Goal: Transaction & Acquisition: Purchase product/service

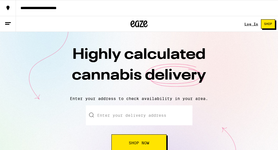
click at [150, 114] on input "Enter your delivery address" at bounding box center [139, 115] width 106 height 20
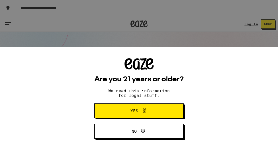
click at [166, 109] on button "Yes" at bounding box center [138, 110] width 89 height 15
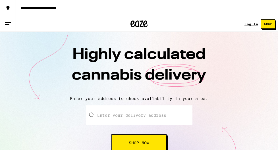
click at [247, 24] on link "Log In" at bounding box center [251, 24] width 14 height 4
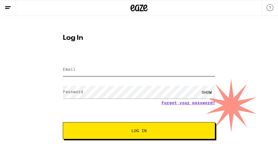
type input "[EMAIL_ADDRESS][DOMAIN_NAME]"
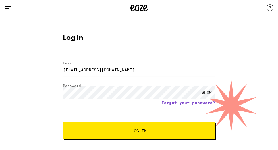
click at [125, 126] on button "Log In" at bounding box center [139, 130] width 152 height 17
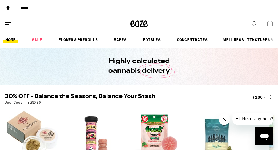
click at [255, 24] on icon at bounding box center [253, 23] width 7 height 7
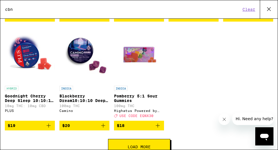
scroll to position [156, 0]
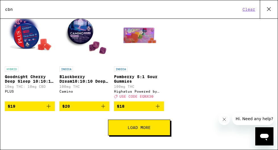
click at [129, 129] on span "Load More" at bounding box center [138, 127] width 23 height 4
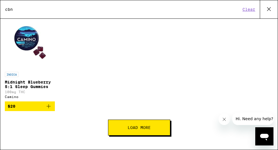
scroll to position [364, 0]
click at [140, 124] on button "Load More" at bounding box center [139, 127] width 62 height 16
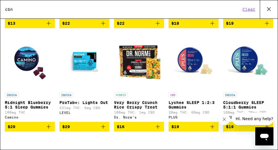
scroll to position [0, 0]
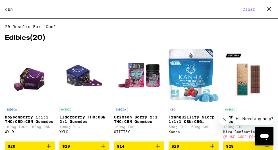
click at [70, 12] on div "Search for Products cbn Clear" at bounding box center [138, 9] width 277 height 18
click at [70, 11] on input "cbn" at bounding box center [123, 9] width 236 height 5
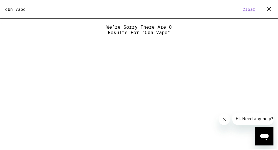
type input "cbn vape"
click at [64, 11] on input "cbn vape" at bounding box center [123, 9] width 236 height 5
click at [244, 9] on button "Clear" at bounding box center [248, 9] width 16 height 5
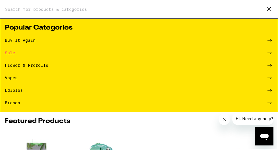
click at [15, 40] on div "Buy It Again" at bounding box center [20, 40] width 31 height 4
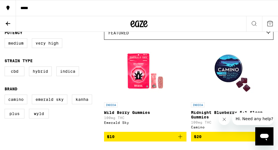
scroll to position [63, 0]
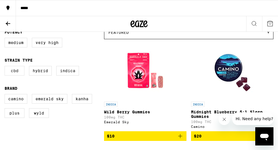
click at [10, 74] on label "CBD" at bounding box center [15, 71] width 20 height 10
click at [6, 67] on input "CBD" at bounding box center [6, 67] width 0 height 0
checkbox input "true"
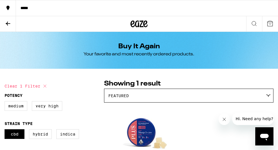
click at [11, 20] on icon at bounding box center [8, 23] width 7 height 7
click at [9, 23] on icon at bounding box center [8, 24] width 5 height 4
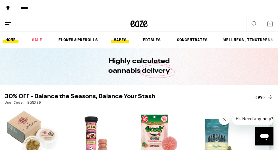
click at [120, 38] on link "VAPES" at bounding box center [120, 39] width 18 height 7
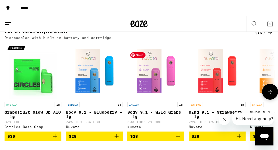
scroll to position [326, 0]
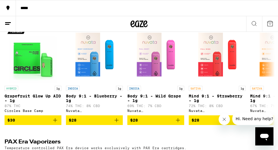
click at [7, 22] on line at bounding box center [8, 22] width 6 height 0
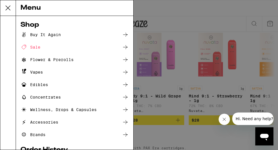
click at [126, 71] on icon at bounding box center [125, 72] width 7 height 7
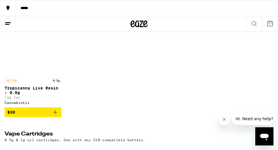
scroll to position [84, 0]
